Goal: Task Accomplishment & Management: Manage account settings

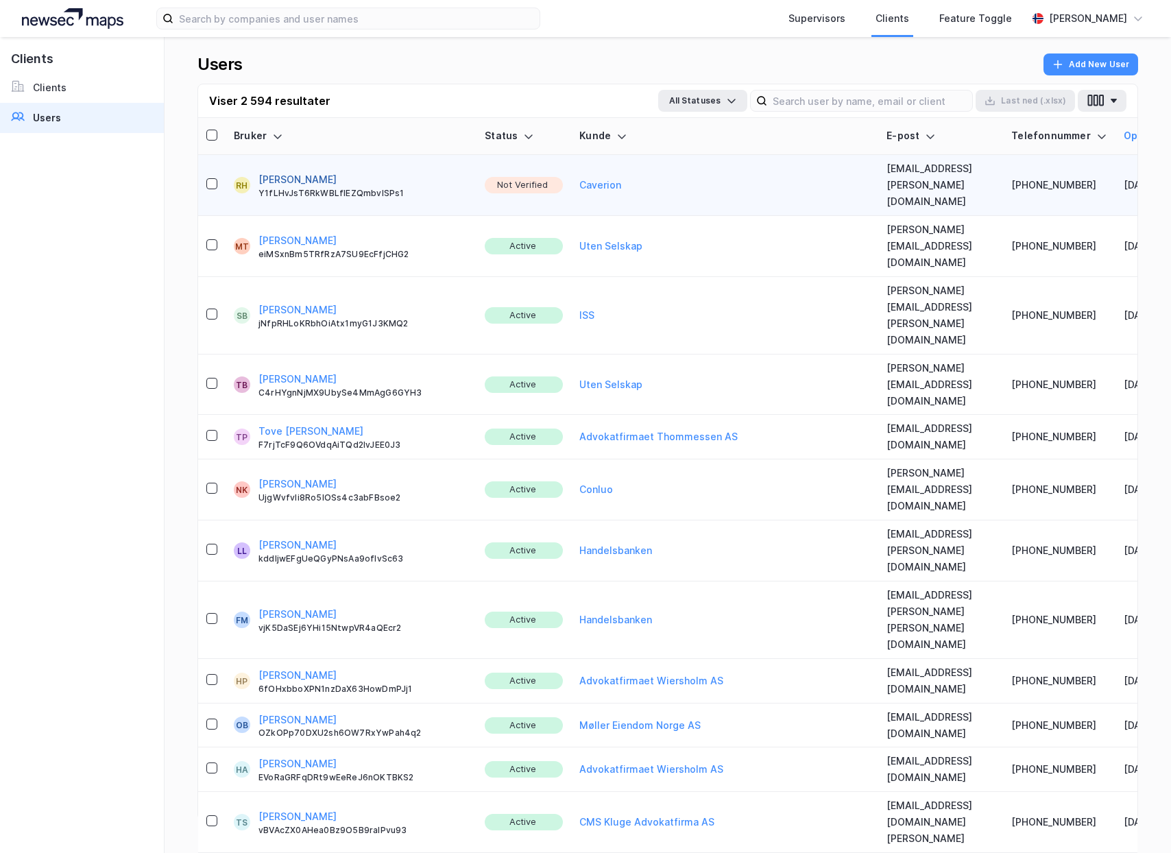
click at [272, 174] on button "[PERSON_NAME]" at bounding box center [298, 179] width 78 height 16
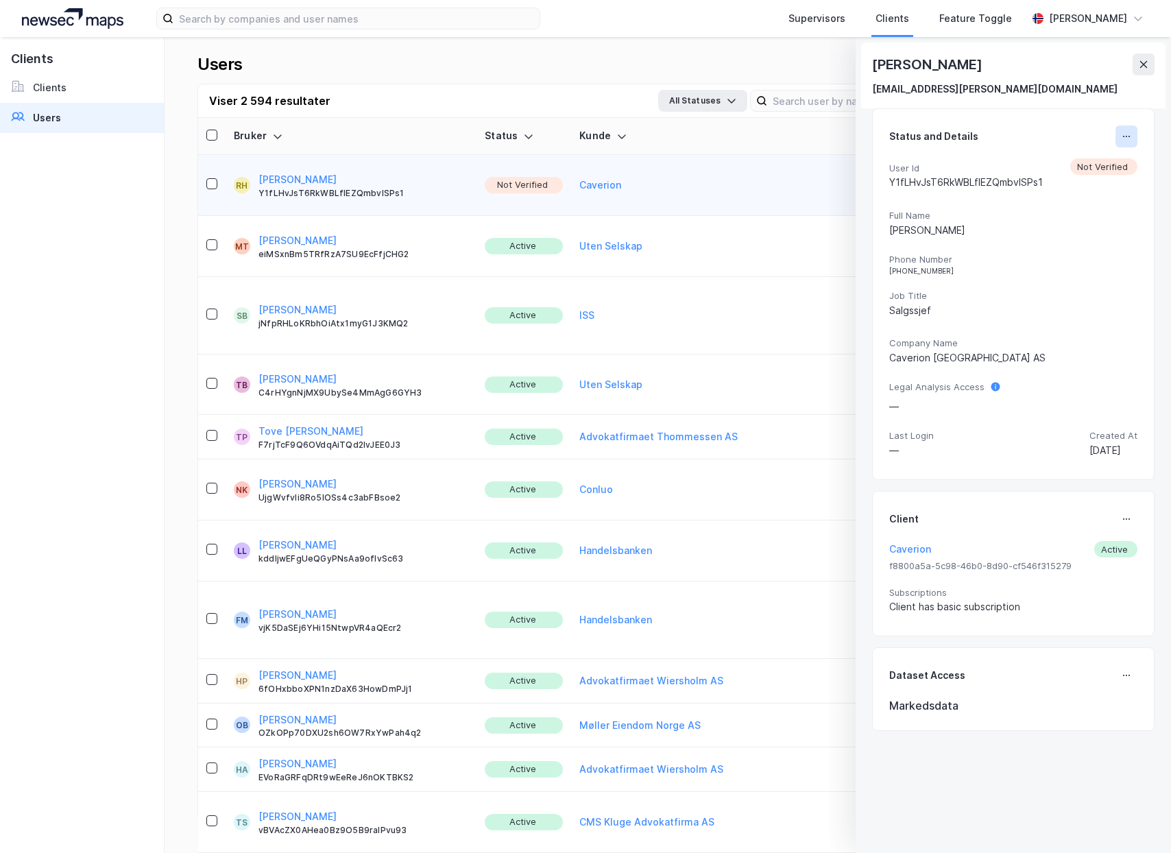
click at [1117, 142] on button at bounding box center [1127, 137] width 22 height 22
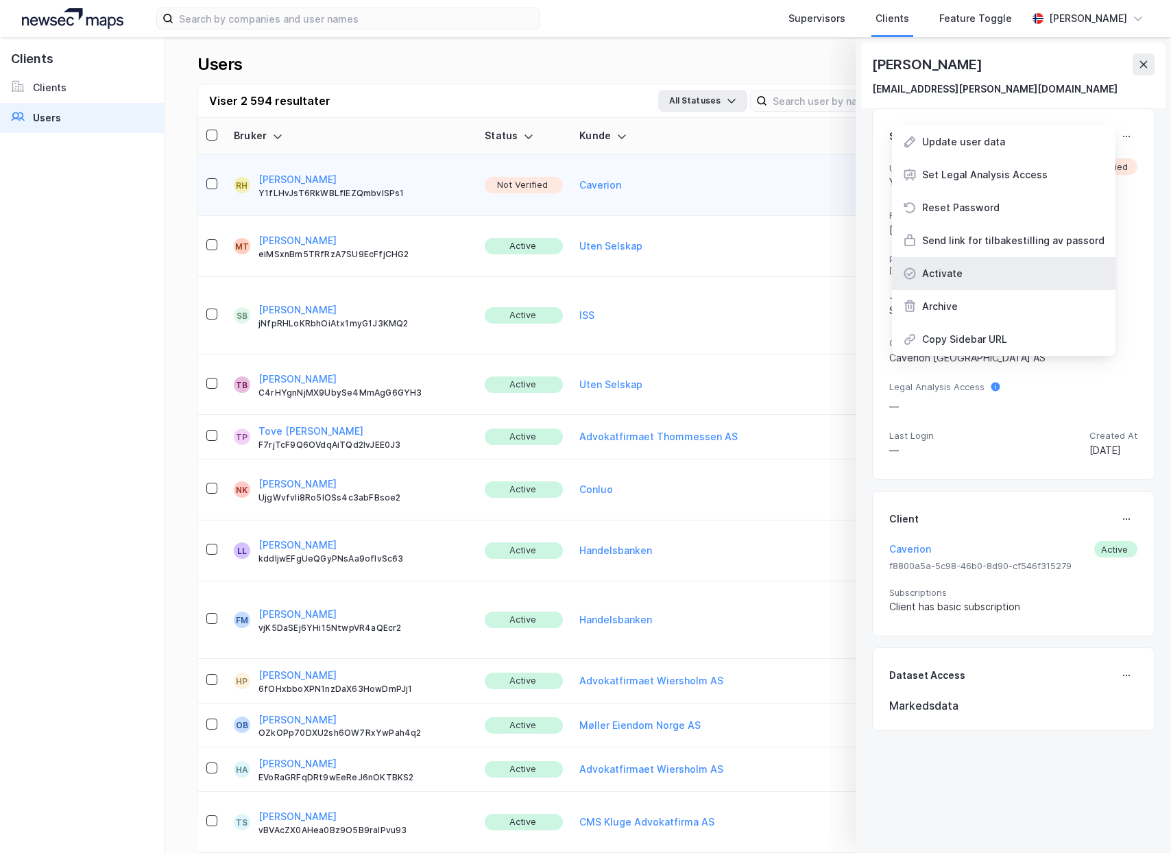
click at [998, 274] on div "Activate" at bounding box center [1004, 273] width 224 height 33
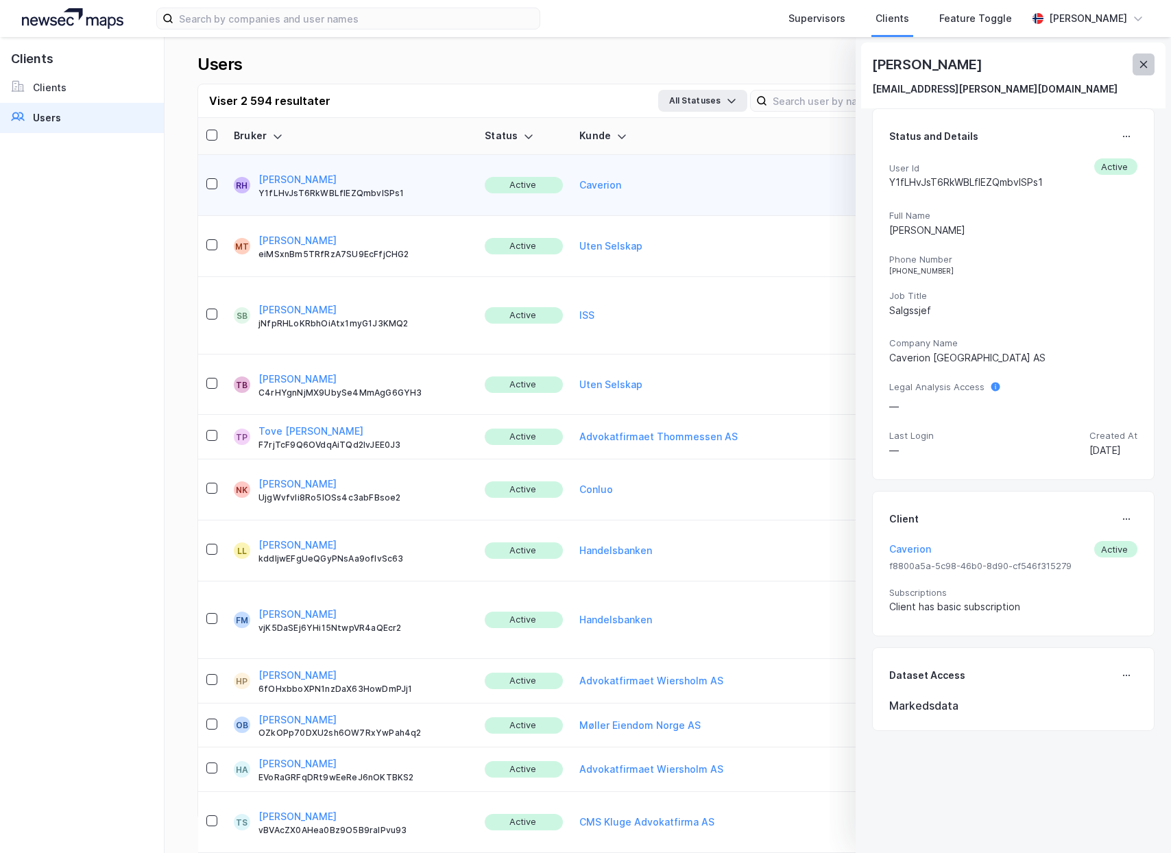
click at [1141, 66] on icon at bounding box center [1144, 64] width 11 height 11
